Goal: Information Seeking & Learning: Find specific fact

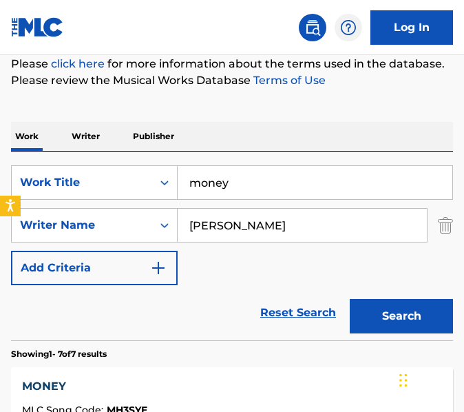
scroll to position [177, 0]
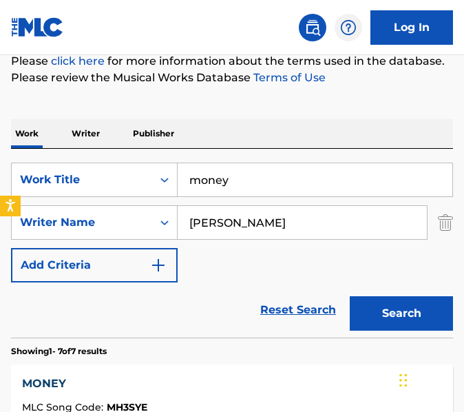
click at [275, 174] on input "money" at bounding box center [315, 179] width 275 height 33
type input "money talk"
click at [286, 232] on input "[PERSON_NAME]" at bounding box center [302, 222] width 249 height 33
click at [350, 296] on button "Search" at bounding box center [401, 313] width 103 height 34
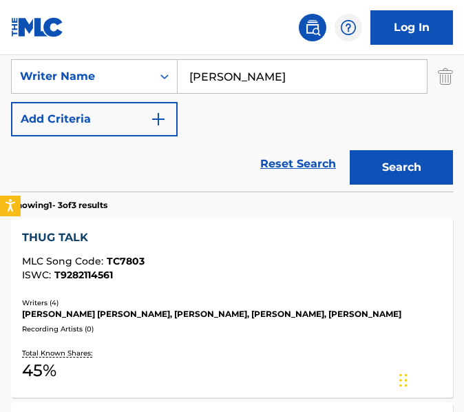
scroll to position [280, 0]
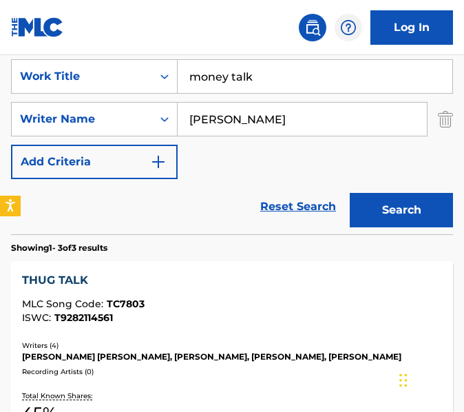
click at [281, 117] on input "[PERSON_NAME]" at bounding box center [302, 119] width 249 height 33
click at [350, 193] on button "Search" at bounding box center [401, 210] width 103 height 34
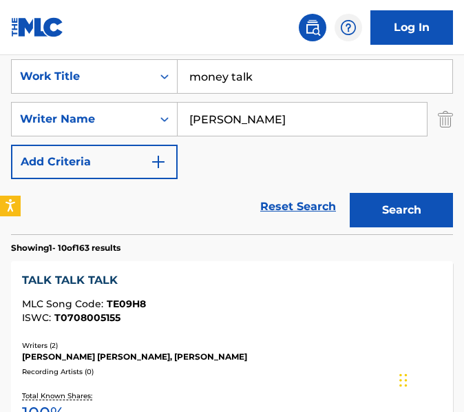
type input "[PERSON_NAME]"
click at [350, 193] on button "Search" at bounding box center [401, 210] width 103 height 34
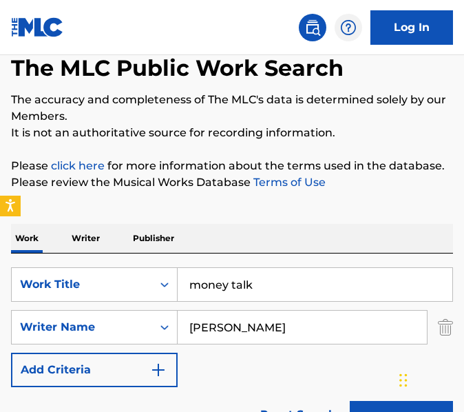
scroll to position [0, 0]
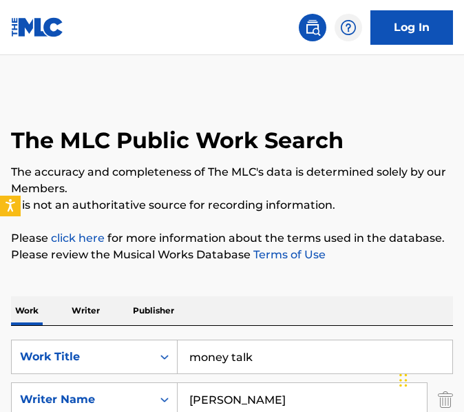
drag, startPoint x: 272, startPoint y: 358, endPoint x: 115, endPoint y: 382, distance: 158.8
click at [115, 382] on div "SearchWithCriteriae41a7d70-2924-45c8-a451-d53ad5a9b6cd Work Title money talk Se…" at bounding box center [232, 400] width 442 height 120
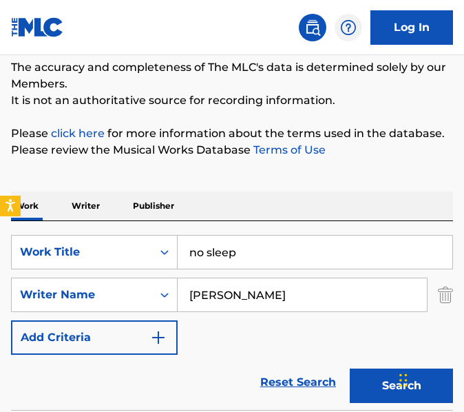
scroll to position [110, 0]
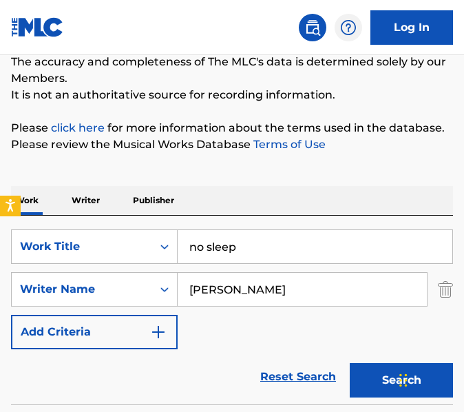
type input "no sleep"
drag, startPoint x: 272, startPoint y: 289, endPoint x: 78, endPoint y: 269, distance: 195.3
click at [78, 269] on div "SearchWithCriteriae41a7d70-2924-45c8-a451-d53ad5a9b6cd Work Title no sleep Sear…" at bounding box center [232, 289] width 442 height 120
click at [350, 363] on button "Search" at bounding box center [401, 380] width 103 height 34
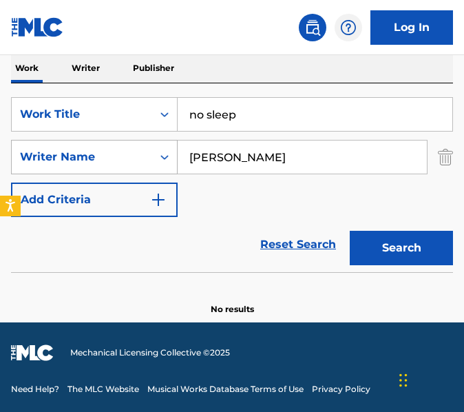
drag, startPoint x: 270, startPoint y: 157, endPoint x: 56, endPoint y: 158, distance: 213.5
click at [56, 158] on div "SearchWithCriteria964fb062-133e-4280-80ff-d56e24a0eddd Writer Name [PERSON_NAME]" at bounding box center [232, 157] width 442 height 34
type input "w"
type input "[PERSON_NAME]"
click at [350, 231] on button "Search" at bounding box center [401, 248] width 103 height 34
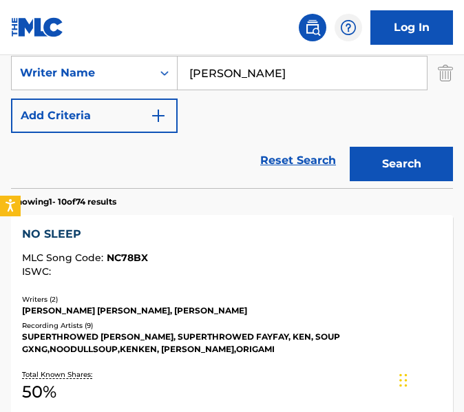
scroll to position [330, 0]
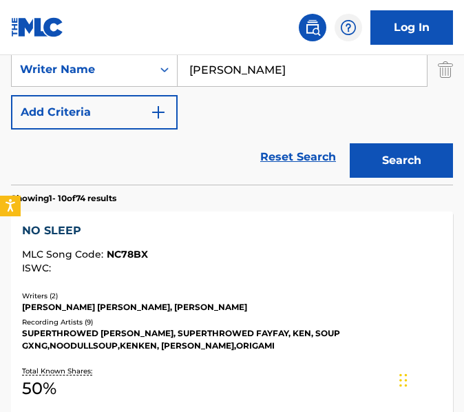
click at [160, 265] on div "ISWC :" at bounding box center [232, 268] width 420 height 10
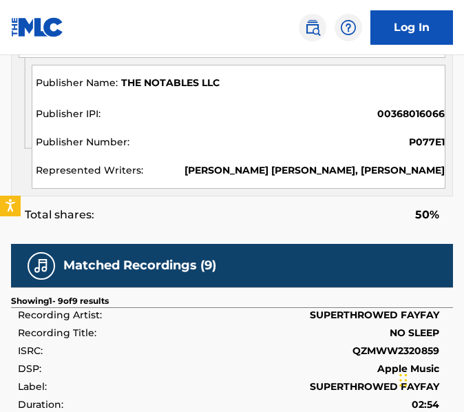
scroll to position [1083, 0]
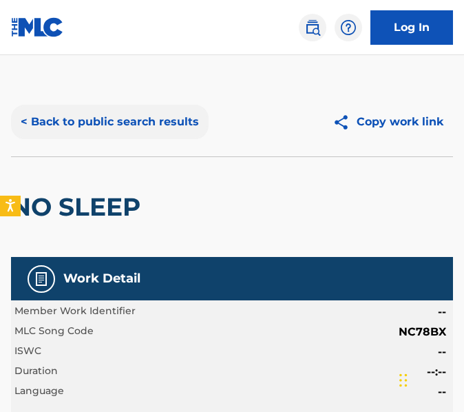
click at [101, 121] on button "< Back to public search results" at bounding box center [110, 122] width 198 height 34
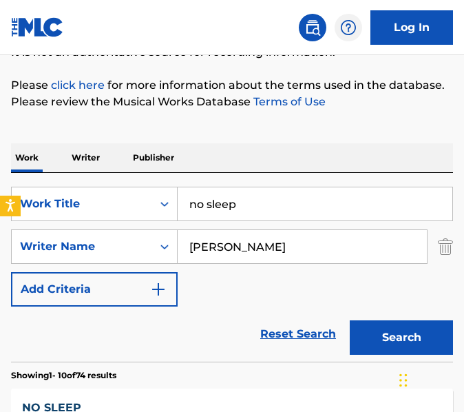
scroll to position [105, 0]
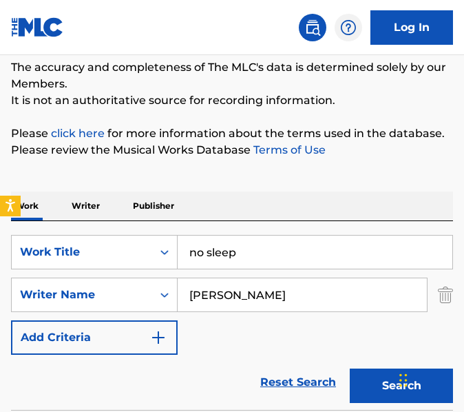
click at [244, 258] on input "no sleep" at bounding box center [315, 252] width 275 height 33
type input "no top"
click at [209, 299] on input "[PERSON_NAME]" at bounding box center [302, 294] width 249 height 33
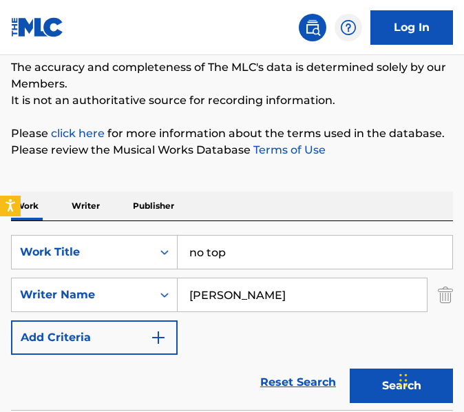
type input "[PERSON_NAME]"
click at [350, 369] on button "Search" at bounding box center [401, 386] width 103 height 34
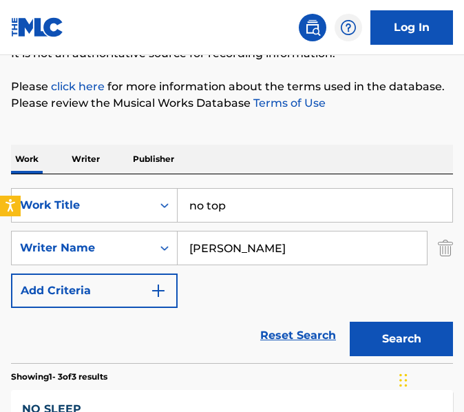
scroll to position [0, 0]
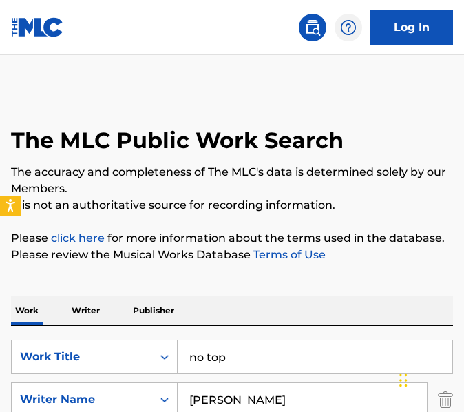
click at [229, 373] on input "no top" at bounding box center [315, 356] width 275 height 33
type input "n"
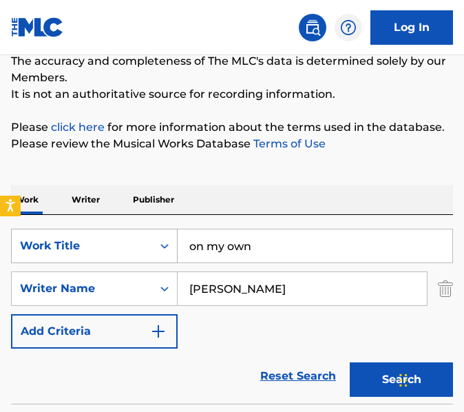
scroll to position [115, 0]
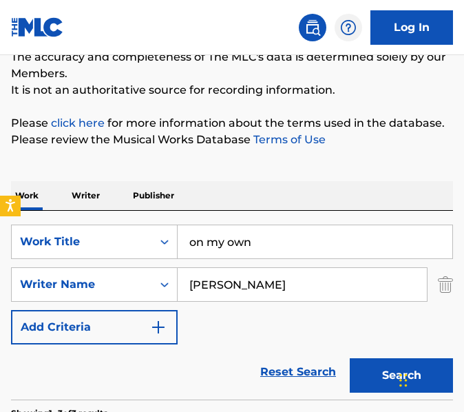
type input "on my own"
click at [219, 284] on input "[PERSON_NAME]" at bounding box center [302, 284] width 249 height 33
click at [350, 358] on button "Search" at bounding box center [401, 375] width 103 height 34
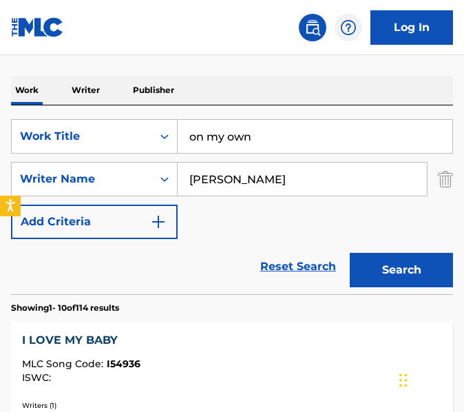
scroll to position [177, 0]
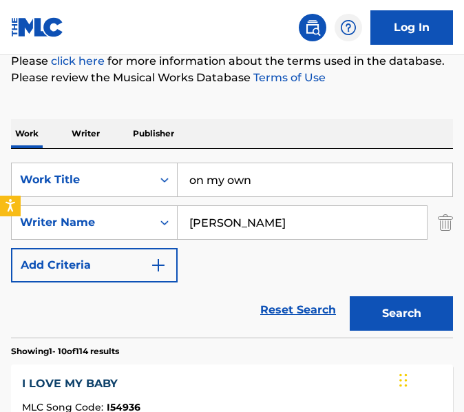
click at [234, 229] on input "[PERSON_NAME]" at bounding box center [302, 222] width 249 height 33
type input "[PERSON_NAME]"
click at [350, 296] on button "Search" at bounding box center [401, 313] width 103 height 34
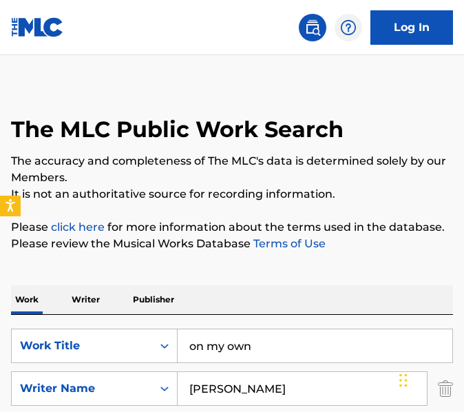
scroll to position [0, 0]
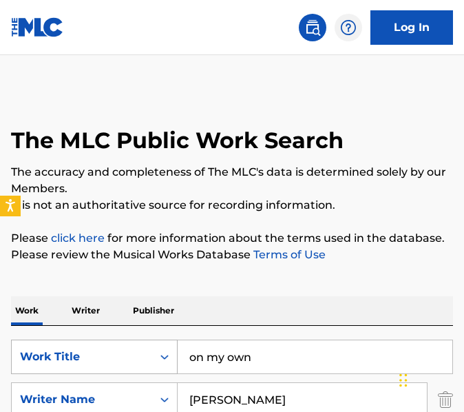
drag, startPoint x: 262, startPoint y: 359, endPoint x: 84, endPoint y: 353, distance: 178.5
click at [84, 353] on div "SearchWithCriteriae41a7d70-2924-45c8-a451-d53ad5a9b6cd Work Title on my own" at bounding box center [232, 357] width 442 height 34
paste input "Once Upon A Drought"
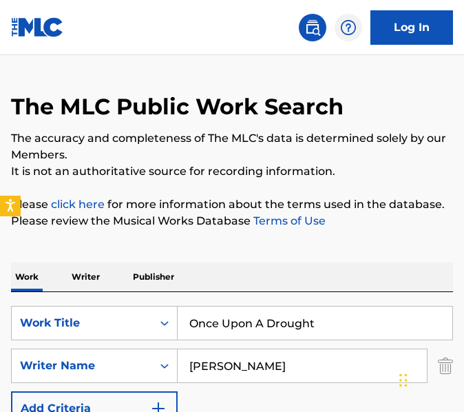
scroll to position [101, 0]
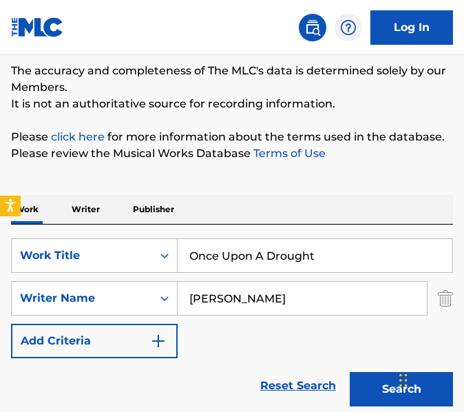
type input "Once Upon A Drought"
click at [252, 311] on input "[PERSON_NAME]" at bounding box center [302, 298] width 249 height 33
click at [350, 372] on button "Search" at bounding box center [401, 389] width 103 height 34
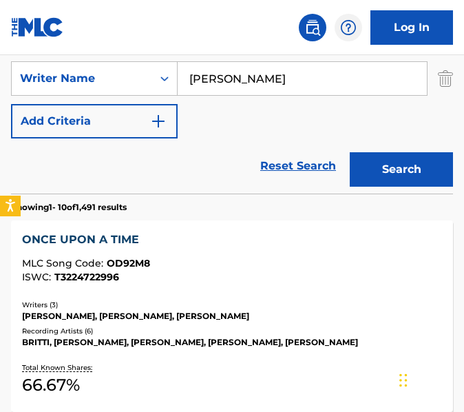
scroll to position [163, 0]
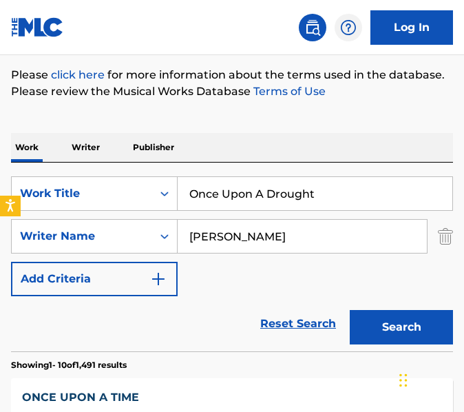
click at [256, 234] on input "[PERSON_NAME]" at bounding box center [302, 236] width 249 height 33
type input "x"
click at [350, 310] on button "Search" at bounding box center [401, 327] width 103 height 34
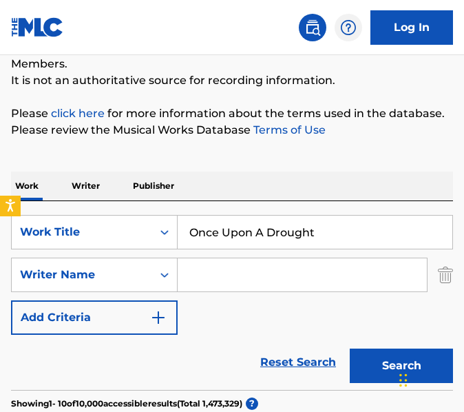
scroll to position [0, 0]
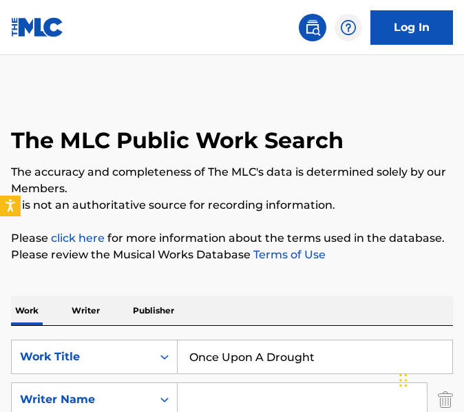
drag, startPoint x: 317, startPoint y: 348, endPoint x: 101, endPoint y: 331, distance: 216.9
click at [101, 331] on div "SearchWithCriteriae41a7d70-2924-45c8-a451-d53ad5a9b6cd Work Title Once Upon A D…" at bounding box center [232, 420] width 442 height 189
paste input "pponen"
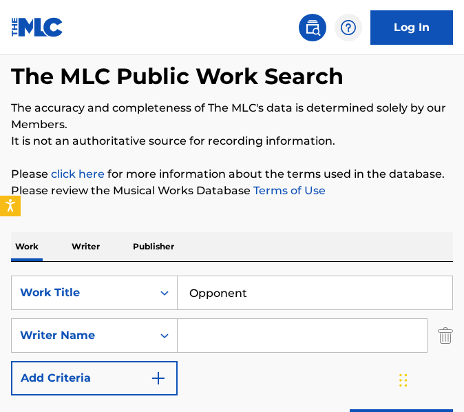
scroll to position [67, 0]
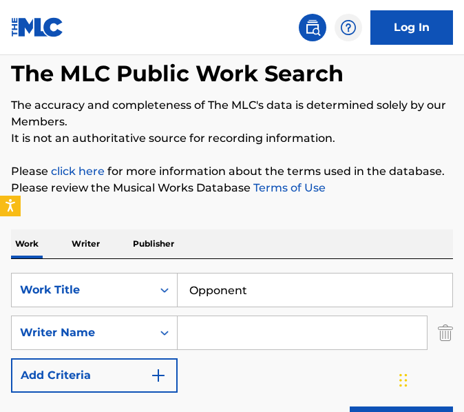
type input "Opponent"
click at [258, 331] on input "Search Form" at bounding box center [302, 332] width 249 height 33
type input "[PERSON_NAME]"
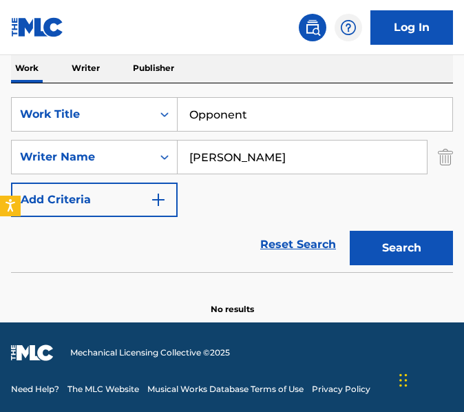
click at [350, 231] on button "Search" at bounding box center [401, 248] width 103 height 34
type input "b"
click at [350, 231] on button "Search" at bounding box center [401, 248] width 103 height 34
type input "m"
click at [350, 231] on button "Search" at bounding box center [401, 248] width 103 height 34
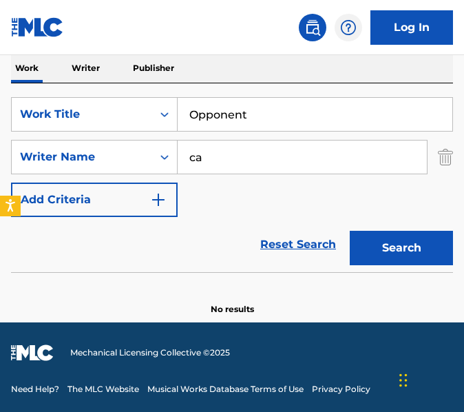
type input "c"
click at [291, 100] on input "Opponent" at bounding box center [315, 114] width 275 height 33
paste input "wn I"
type input "Own It"
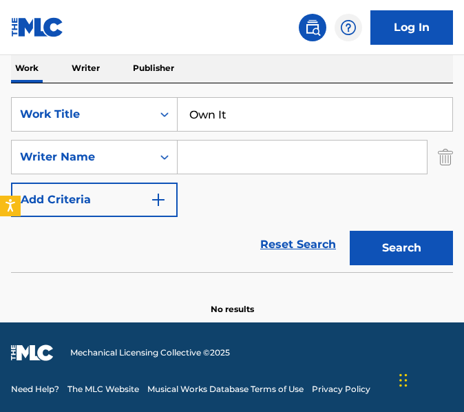
click at [293, 159] on input "Search Form" at bounding box center [302, 157] width 249 height 33
click at [350, 231] on button "Search" at bounding box center [401, 248] width 103 height 34
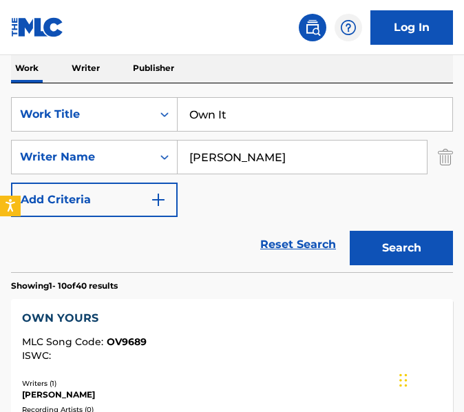
click at [350, 231] on button "Search" at bounding box center [401, 248] width 103 height 34
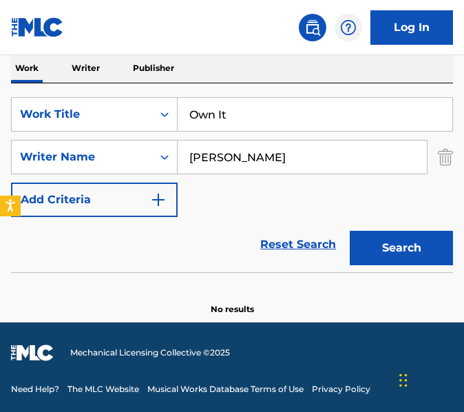
type input "[PERSON_NAME]"
click at [309, 107] on input "Own It" at bounding box center [315, 114] width 275 height 33
paste input "Pin"
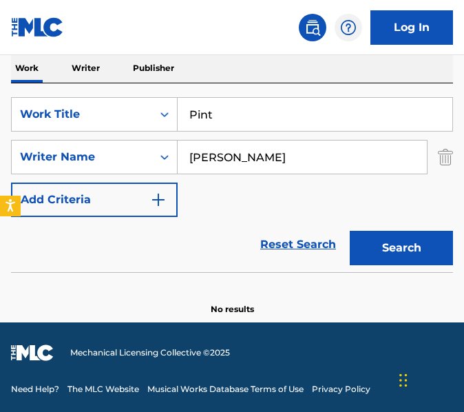
type input "Pint"
click at [288, 166] on input "[PERSON_NAME]" at bounding box center [302, 157] width 249 height 33
click at [350, 231] on button "Search" at bounding box center [401, 248] width 103 height 34
type input "b"
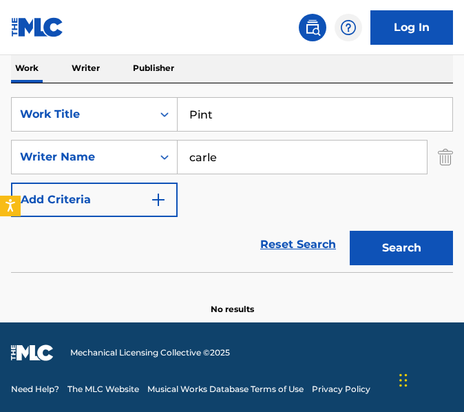
click at [350, 231] on button "Search" at bounding box center [401, 248] width 103 height 34
type input "c"
click at [350, 231] on button "Search" at bounding box center [401, 248] width 103 height 34
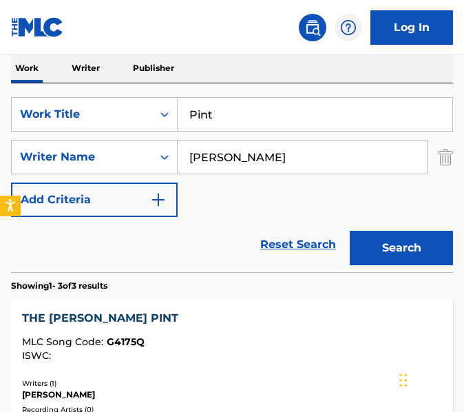
click at [350, 231] on button "Search" at bounding box center [401, 248] width 103 height 34
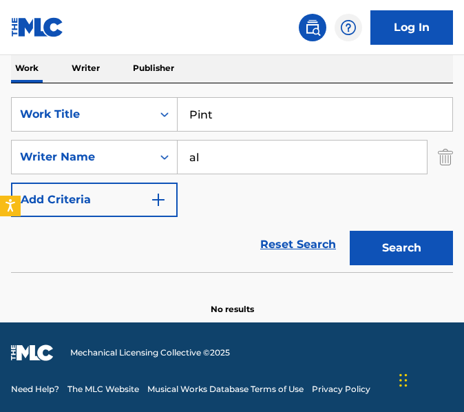
type input "a"
click at [350, 231] on button "Search" at bounding box center [401, 248] width 103 height 34
type input "m"
type input "[PERSON_NAME]"
click at [350, 231] on button "Search" at bounding box center [401, 248] width 103 height 34
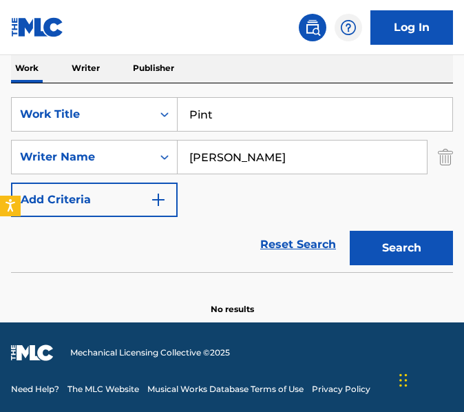
click at [245, 97] on div "Pint" at bounding box center [316, 114] width 276 height 34
click at [238, 102] on input "Pint" at bounding box center [315, 114] width 275 height 33
paste input "latinum Pussy"
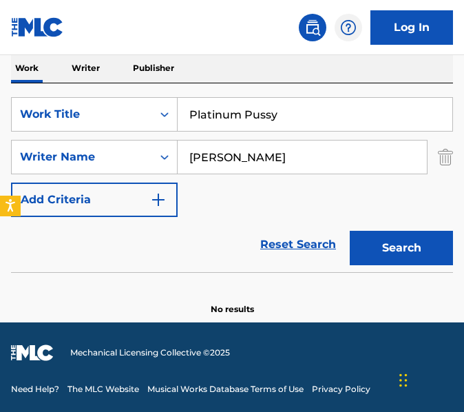
type input "Platinum Pussy"
click at [239, 147] on input "[PERSON_NAME]" at bounding box center [302, 157] width 249 height 33
click at [350, 231] on button "Search" at bounding box center [401, 248] width 103 height 34
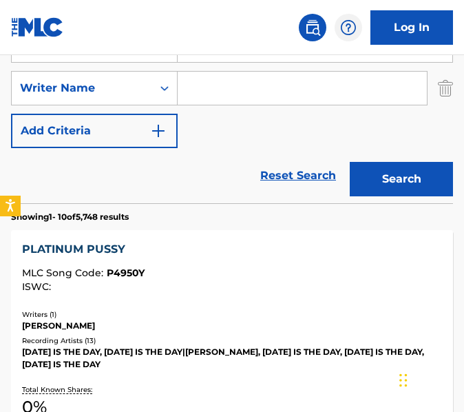
scroll to position [293, 0]
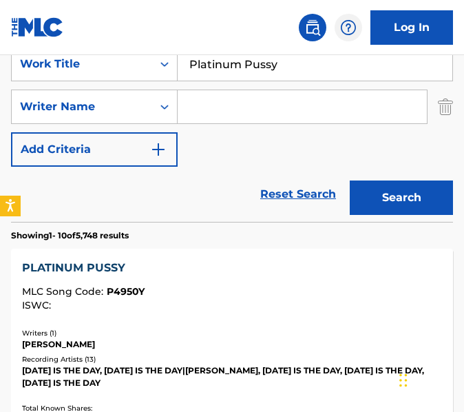
click at [243, 107] on input "Search Form" at bounding box center [302, 106] width 249 height 33
click at [350, 180] on button "Search" at bounding box center [401, 197] width 103 height 34
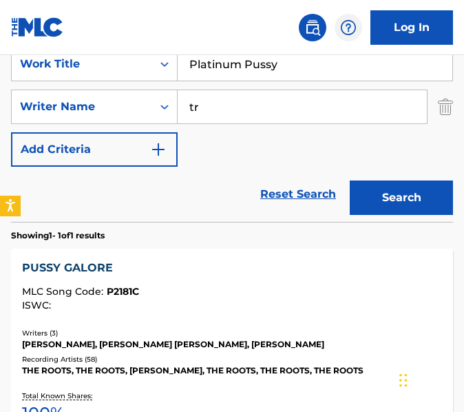
type input "t"
click at [350, 180] on button "Search" at bounding box center [401, 197] width 103 height 34
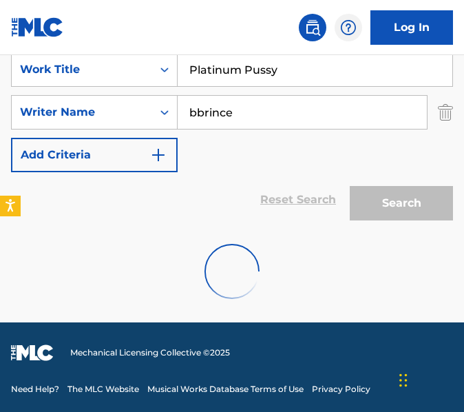
scroll to position [242, 0]
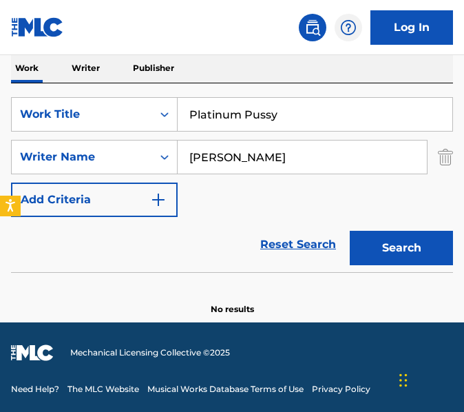
type input "[PERSON_NAME]"
click at [350, 231] on button "Search" at bounding box center [401, 248] width 103 height 34
drag, startPoint x: 292, startPoint y: 110, endPoint x: 138, endPoint y: 113, distance: 153.6
click at [138, 113] on div "SearchWithCriteriae41a7d70-2924-45c8-a451-d53ad5a9b6cd Work Title Platinum Pussy" at bounding box center [232, 114] width 442 height 34
paste input "olitical"
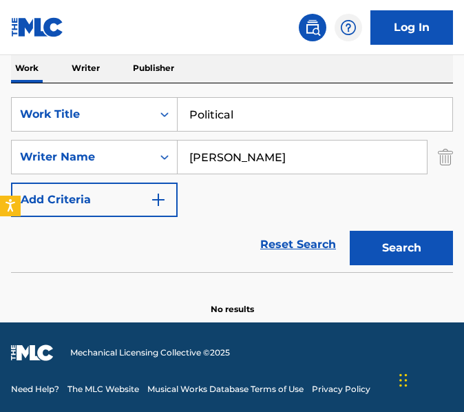
type input "Political"
drag, startPoint x: 255, startPoint y: 152, endPoint x: 61, endPoint y: 155, distance: 194.3
click at [61, 155] on div "SearchWithCriteria964fb062-133e-4280-80ff-d56e24a0eddd Writer Name [PERSON_NAME]" at bounding box center [232, 157] width 442 height 34
type input "carle"
click at [350, 231] on button "Search" at bounding box center [401, 248] width 103 height 34
